Goal: Task Accomplishment & Management: Manage account settings

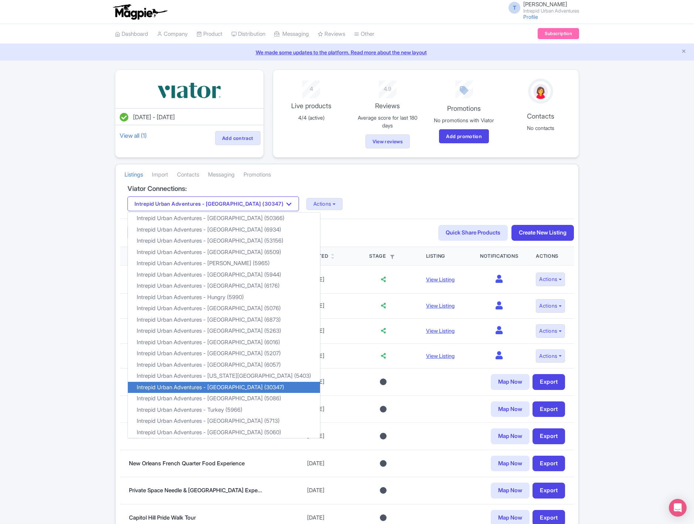
click at [329, 208] on div "Intrepid Urban Adventures - [GEOGRAPHIC_DATA] (30347) Intrepid Urban Adventures…" at bounding box center [346, 204] width 439 height 15
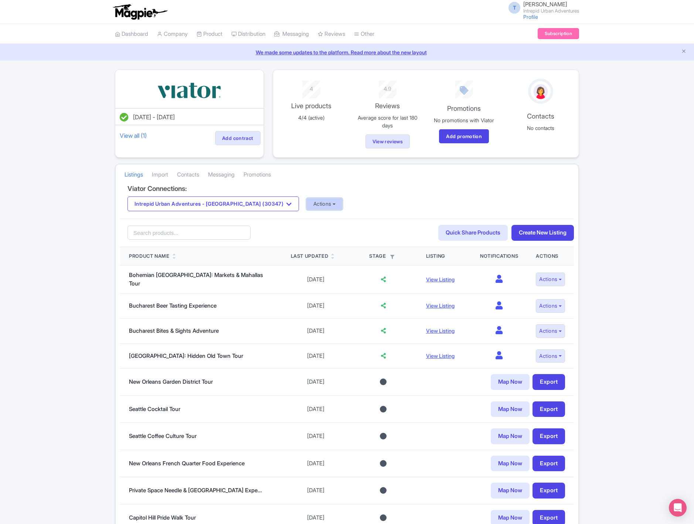
click at [306, 207] on button "Actions" at bounding box center [324, 204] width 37 height 12
click at [307, 221] on link "Update Connection" at bounding box center [354, 220] width 95 height 11
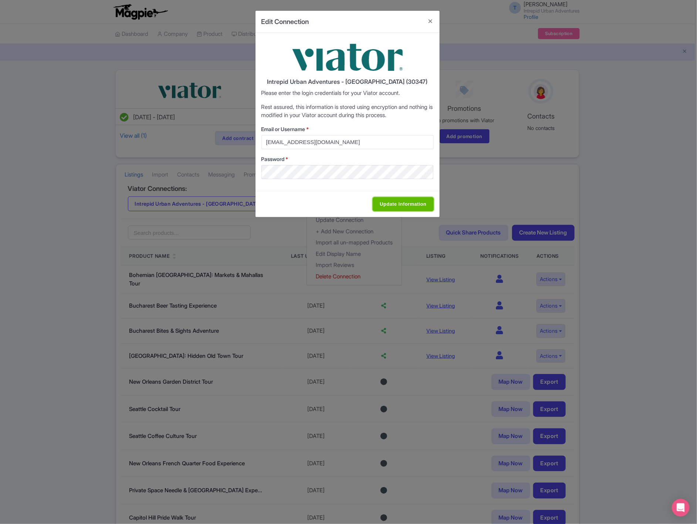
click at [402, 204] on input "Update Information" at bounding box center [402, 204] width 61 height 14
type input "Saving..."
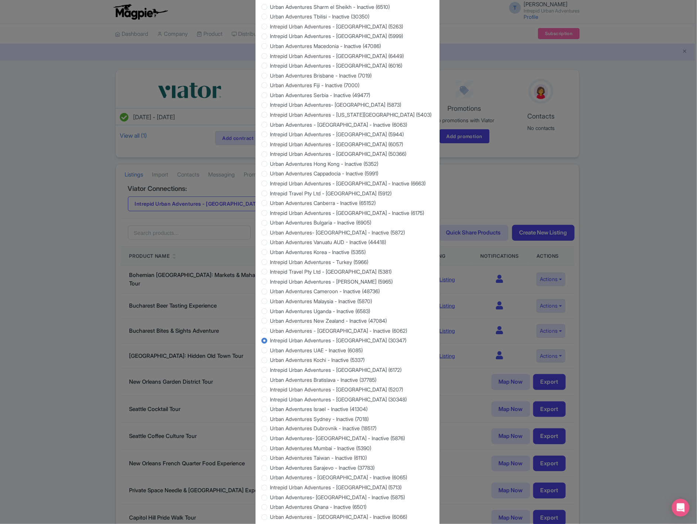
scroll to position [437, 0]
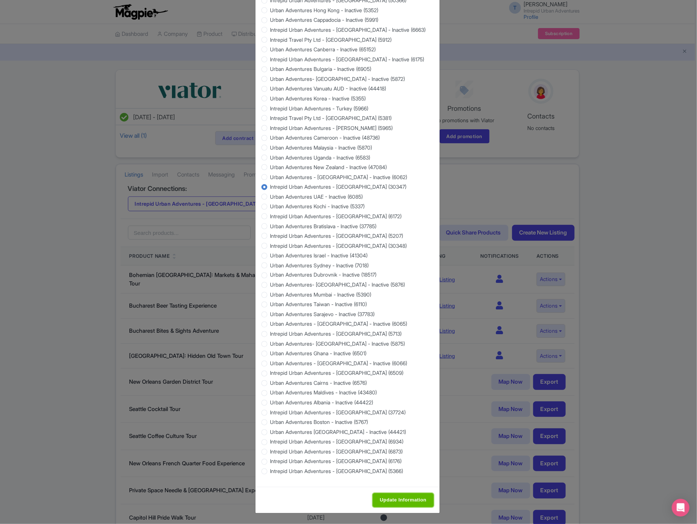
click at [406, 498] on input "Update Information" at bounding box center [402, 501] width 61 height 14
type input "Saving..."
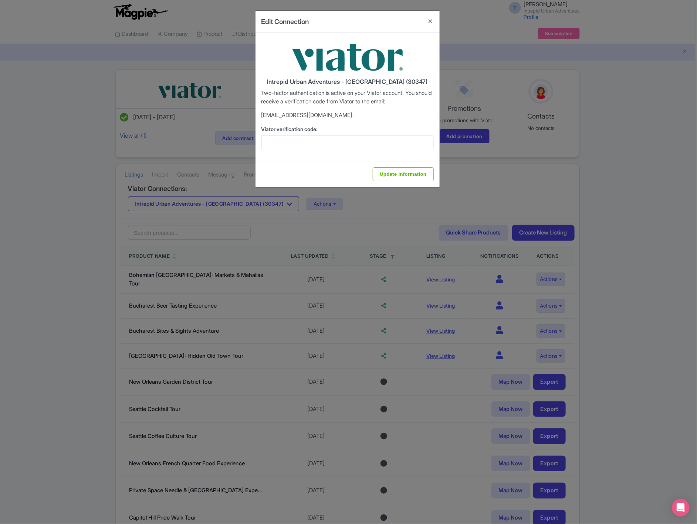
scroll to position [0, 0]
click at [318, 139] on input "Viator verification code:" at bounding box center [347, 142] width 172 height 14
paste input "814551"
type input "814551"
drag, startPoint x: 433, startPoint y: 18, endPoint x: 421, endPoint y: 25, distance: 13.4
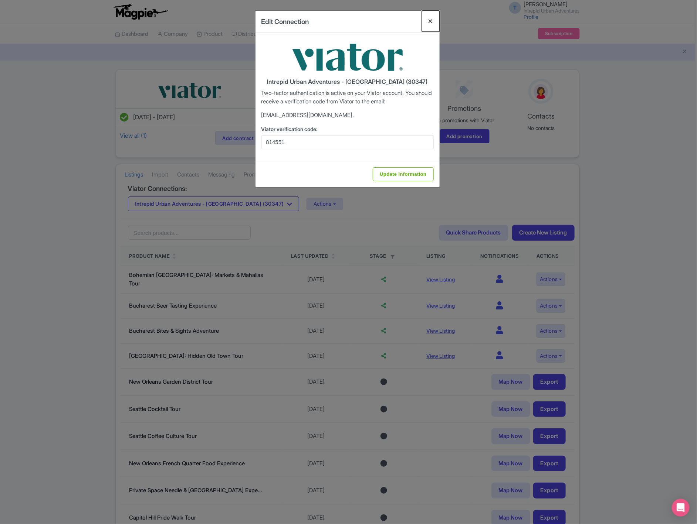
click at [433, 18] on button "Close" at bounding box center [431, 21] width 18 height 21
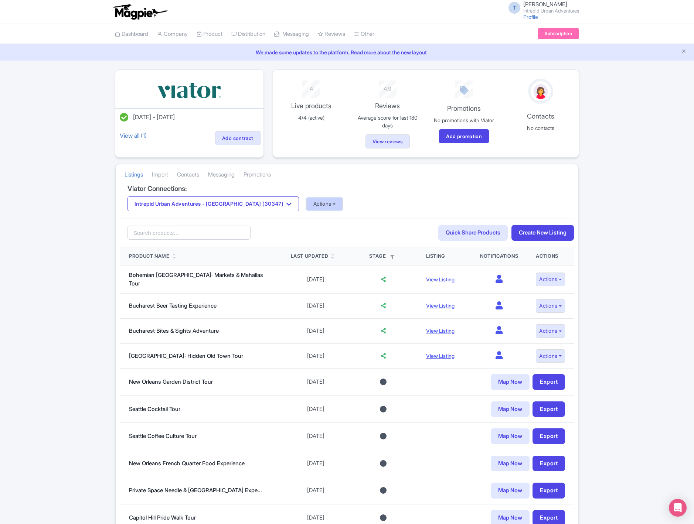
click at [306, 205] on button "Actions" at bounding box center [324, 204] width 37 height 12
click at [313, 219] on link "Update Connection" at bounding box center [354, 220] width 95 height 11
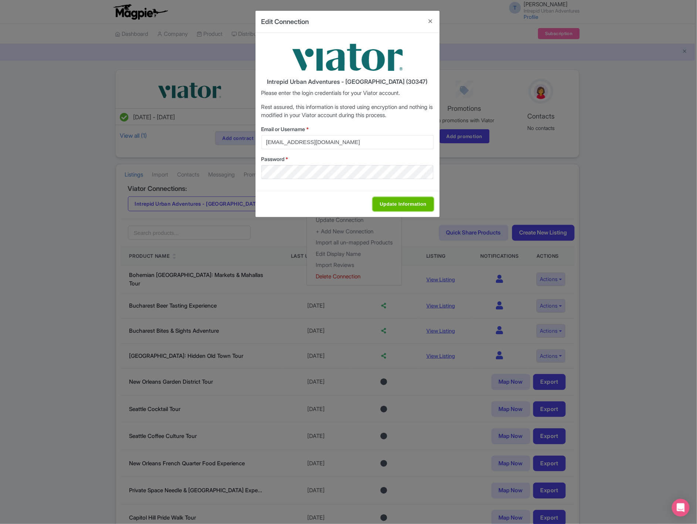
click at [395, 203] on input "Update Information" at bounding box center [402, 204] width 61 height 14
type input "Saving..."
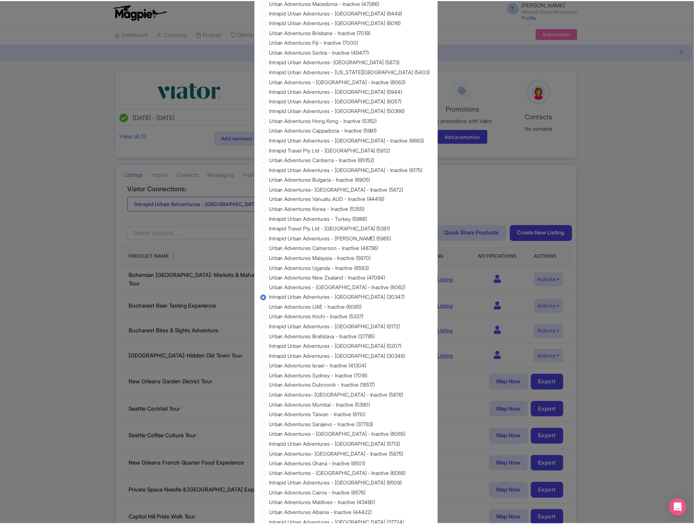
scroll to position [437, 0]
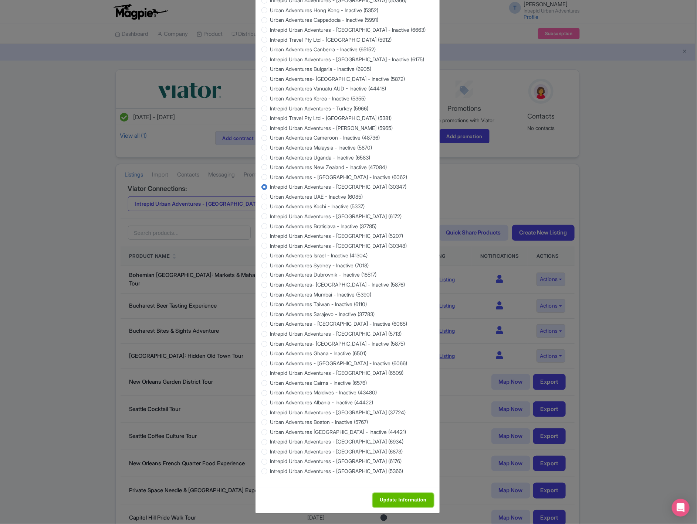
click at [397, 500] on input "Update Information" at bounding box center [402, 501] width 61 height 14
type input "Update Information"
